Goal: Task Accomplishment & Management: Complete application form

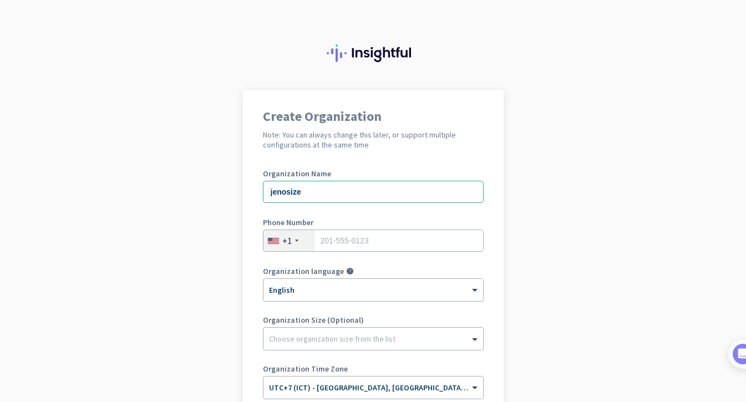
type input "jenosize"
click at [280, 240] on div "+1" at bounding box center [289, 240] width 52 height 21
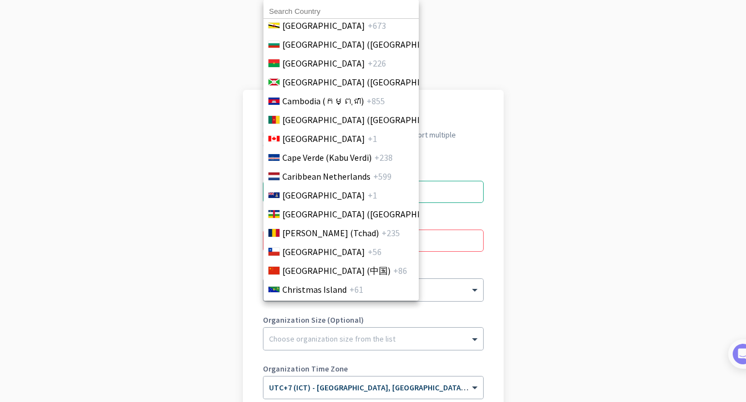
scroll to position [503, 0]
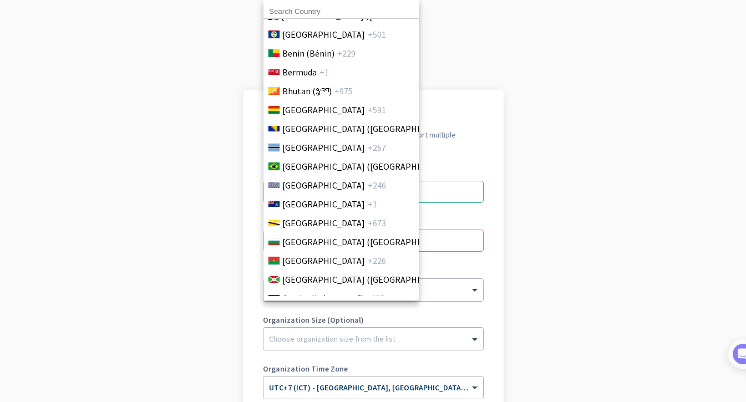
click at [308, 11] on input at bounding box center [340, 11] width 155 height 14
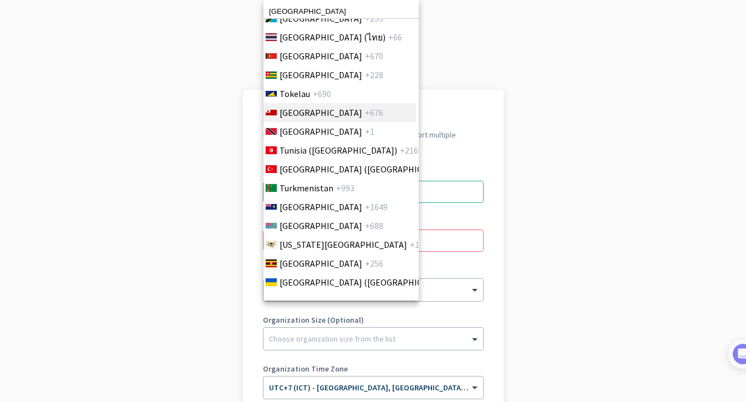
scroll to position [4156, 3]
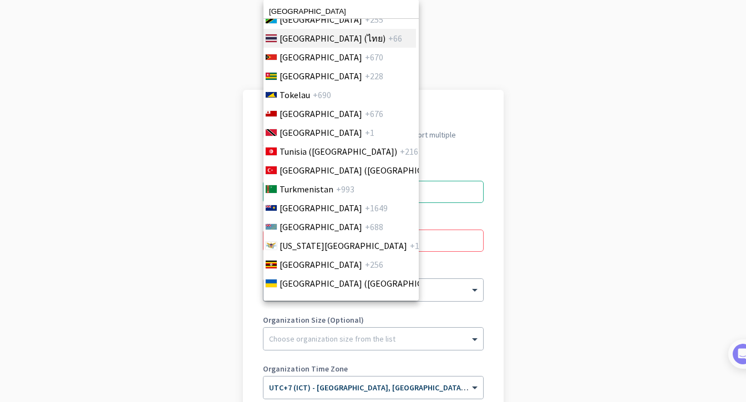
type input "[GEOGRAPHIC_DATA]"
click at [316, 40] on span "[GEOGRAPHIC_DATA] (ไทย)" at bounding box center [332, 38] width 106 height 13
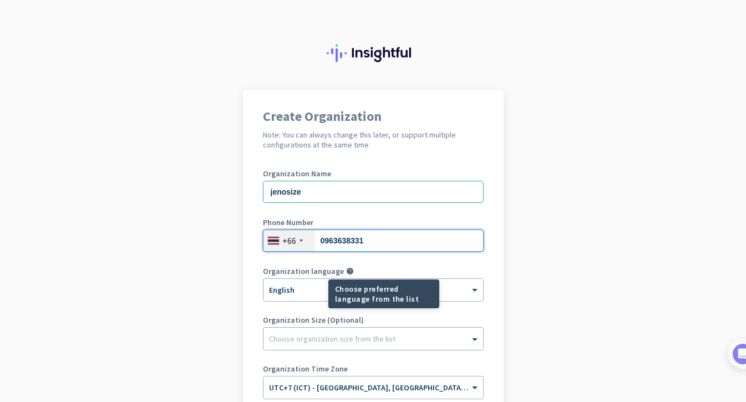
type input "0963638331"
click at [311, 294] on mat-tooltip-component "Choose preferred language from the list" at bounding box center [343, 293] width 111 height 29
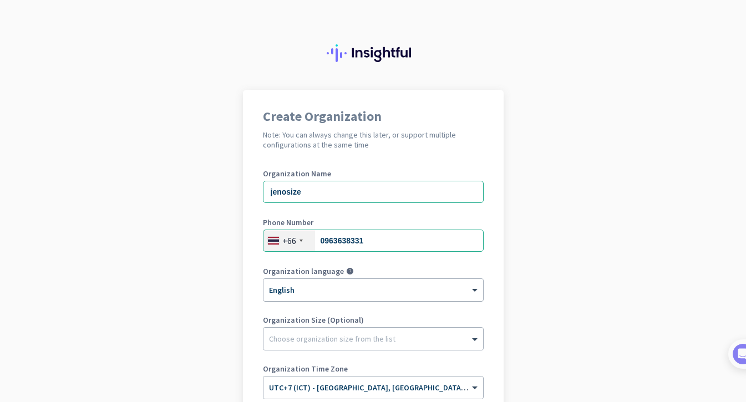
click at [463, 295] on div "× English" at bounding box center [373, 290] width 220 height 22
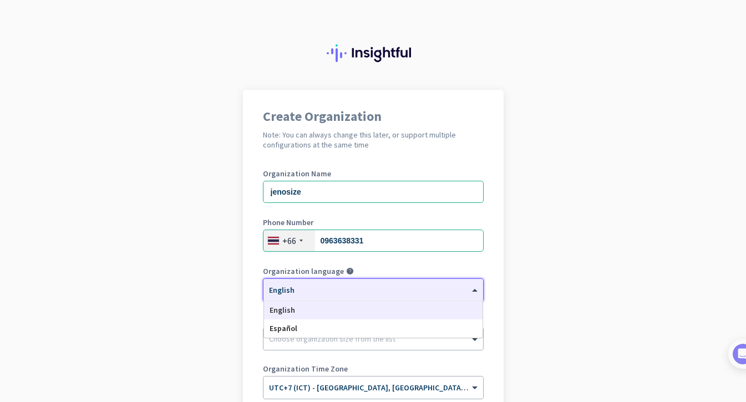
click at [496, 254] on div "Create Organization Note: You can always change this later, or support multiple…" at bounding box center [373, 302] width 261 height 425
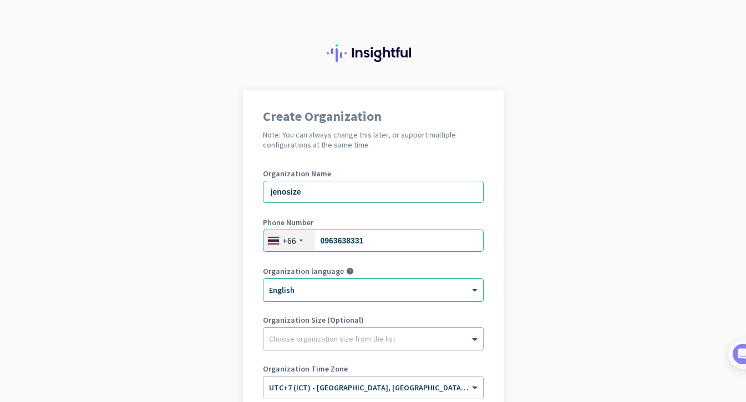
click at [406, 344] on div "Choose organization size from the list" at bounding box center [373, 339] width 220 height 22
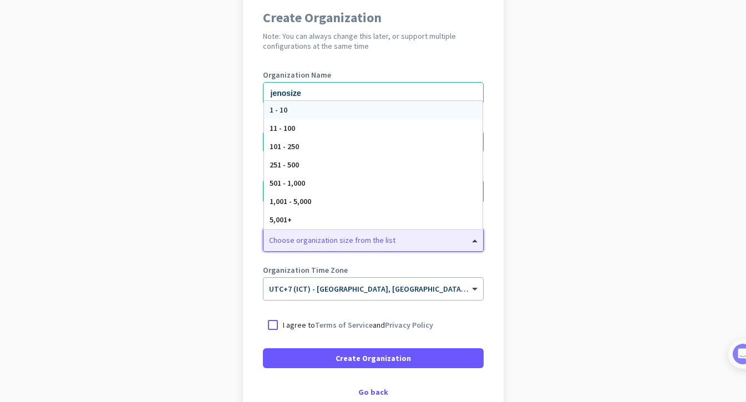
scroll to position [111, 0]
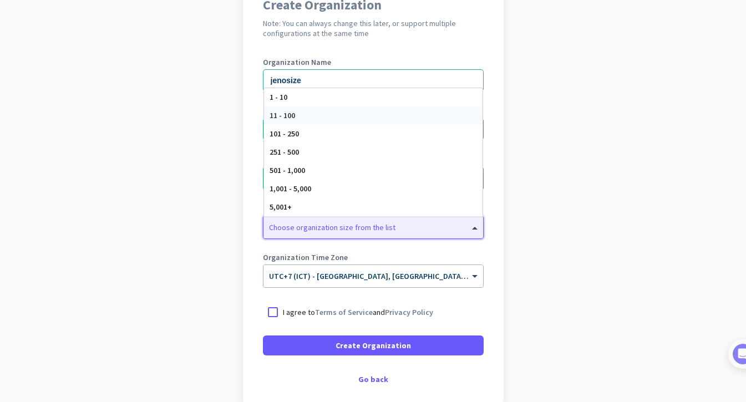
click at [417, 116] on div "11 - 100" at bounding box center [373, 115] width 218 height 18
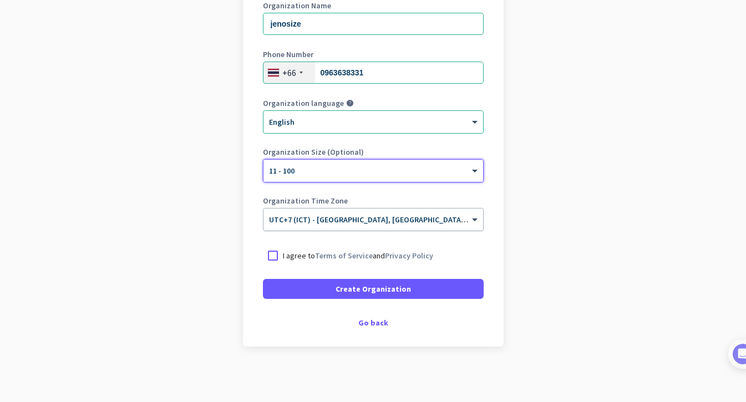
scroll to position [168, 0]
click at [281, 259] on div at bounding box center [273, 256] width 20 height 20
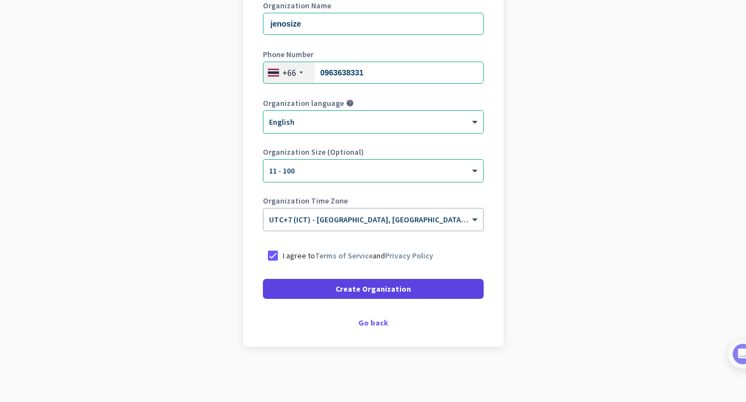
click at [389, 295] on span at bounding box center [373, 289] width 221 height 27
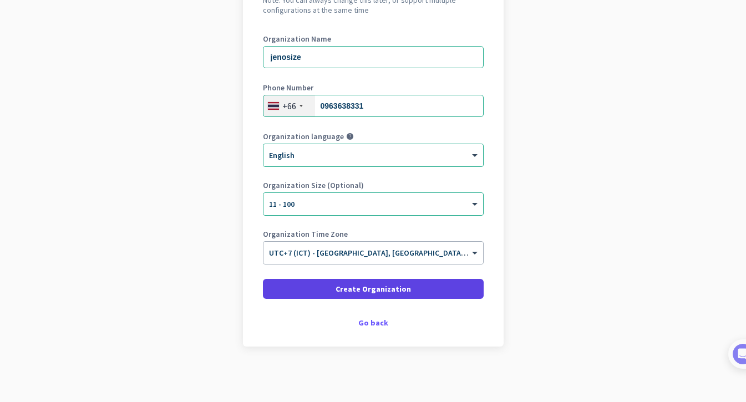
scroll to position [135, 0]
click at [430, 287] on span at bounding box center [373, 289] width 221 height 27
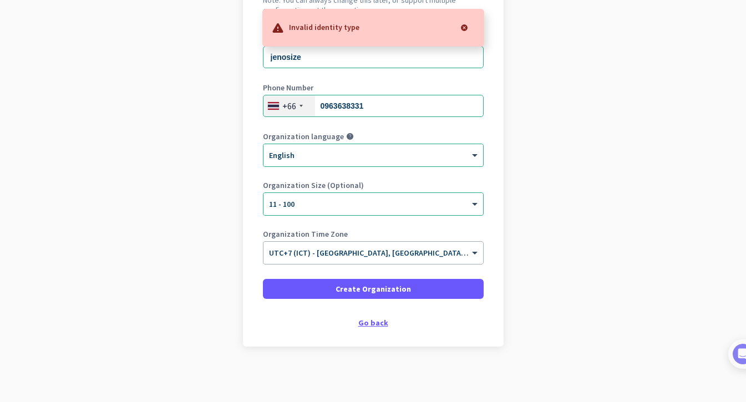
click at [379, 322] on div "Go back" at bounding box center [373, 323] width 221 height 8
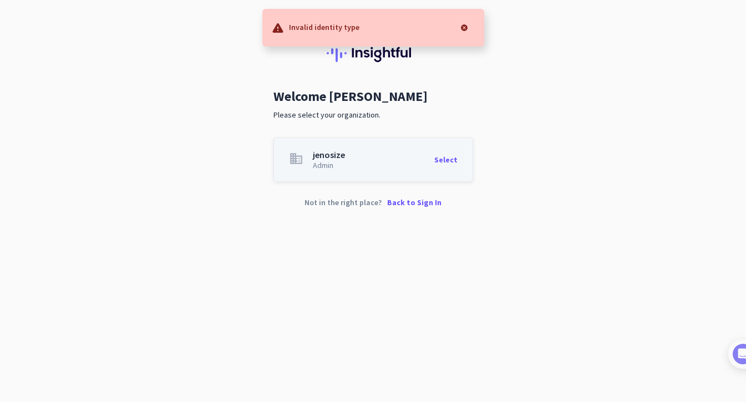
click at [357, 161] on app-organization-card "business jenosize Admin Select" at bounding box center [373, 159] width 200 height 44
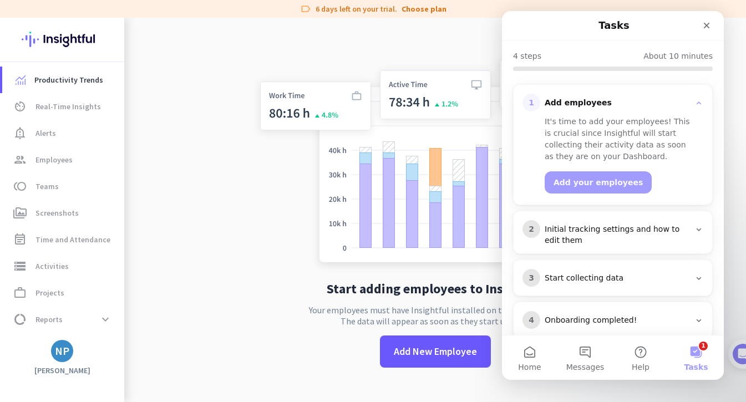
scroll to position [106, 0]
click at [63, 354] on div "NP" at bounding box center [62, 350] width 14 height 11
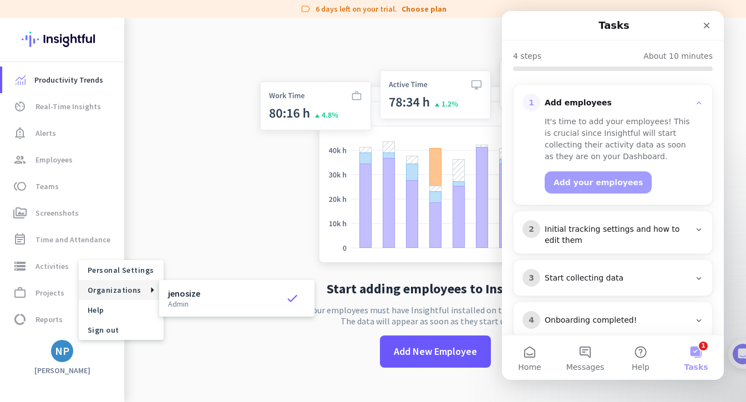
click at [226, 331] on div at bounding box center [373, 201] width 746 height 402
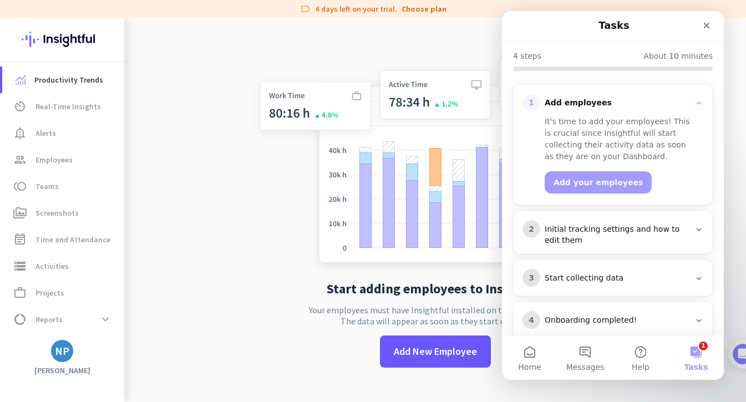
click at [292, 343] on div "Start adding employees to Insightful Your employees must have Insightful instal…" at bounding box center [435, 219] width 367 height 402
